Goal: Find contact information

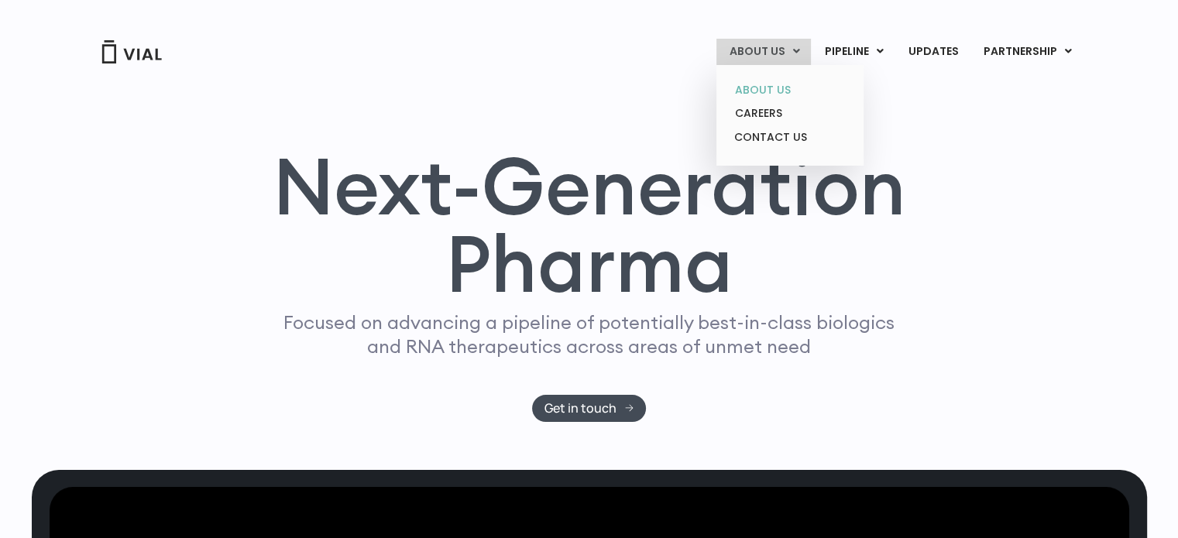
click at [739, 86] on link "ABOUT US" at bounding box center [790, 90] width 136 height 24
click at [783, 50] on link "ABOUT US" at bounding box center [763, 52] width 95 height 26
click at [755, 132] on link "CONTACT US" at bounding box center [790, 137] width 136 height 25
